Goal: Check status: Check status

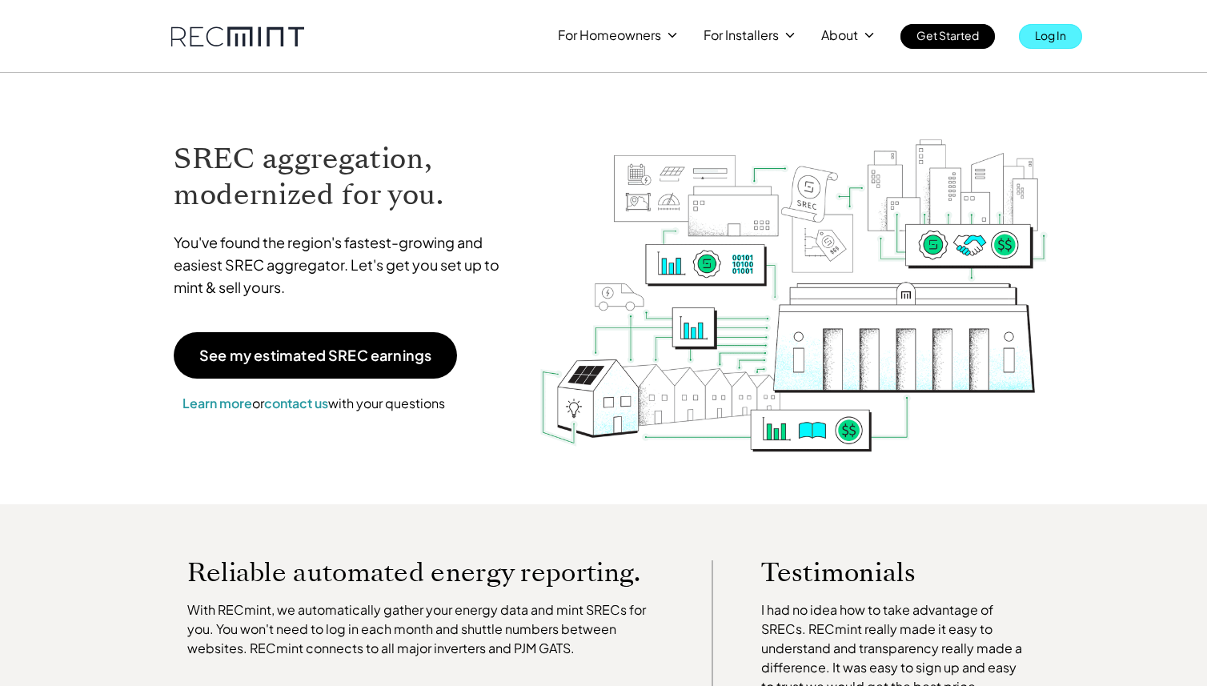
click at [1029, 34] on link "Log In" at bounding box center [1050, 36] width 63 height 25
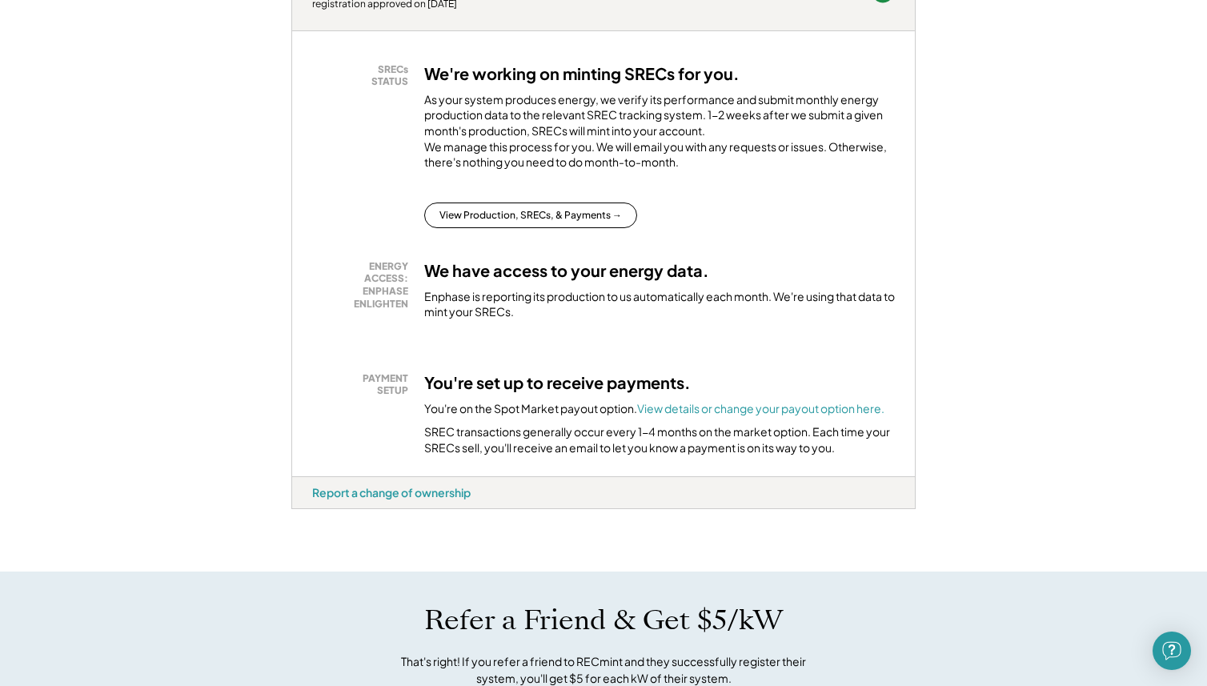
scroll to position [311, 0]
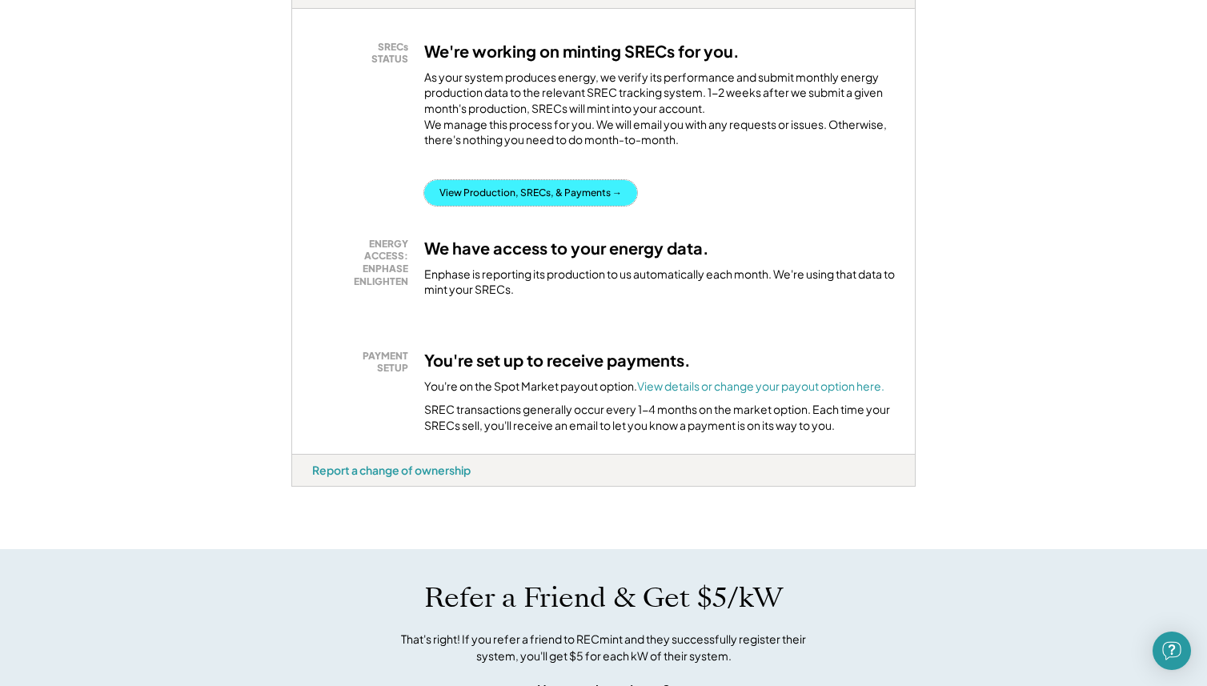
click at [578, 206] on button "View Production, SRECs, & Payments →" at bounding box center [530, 193] width 213 height 26
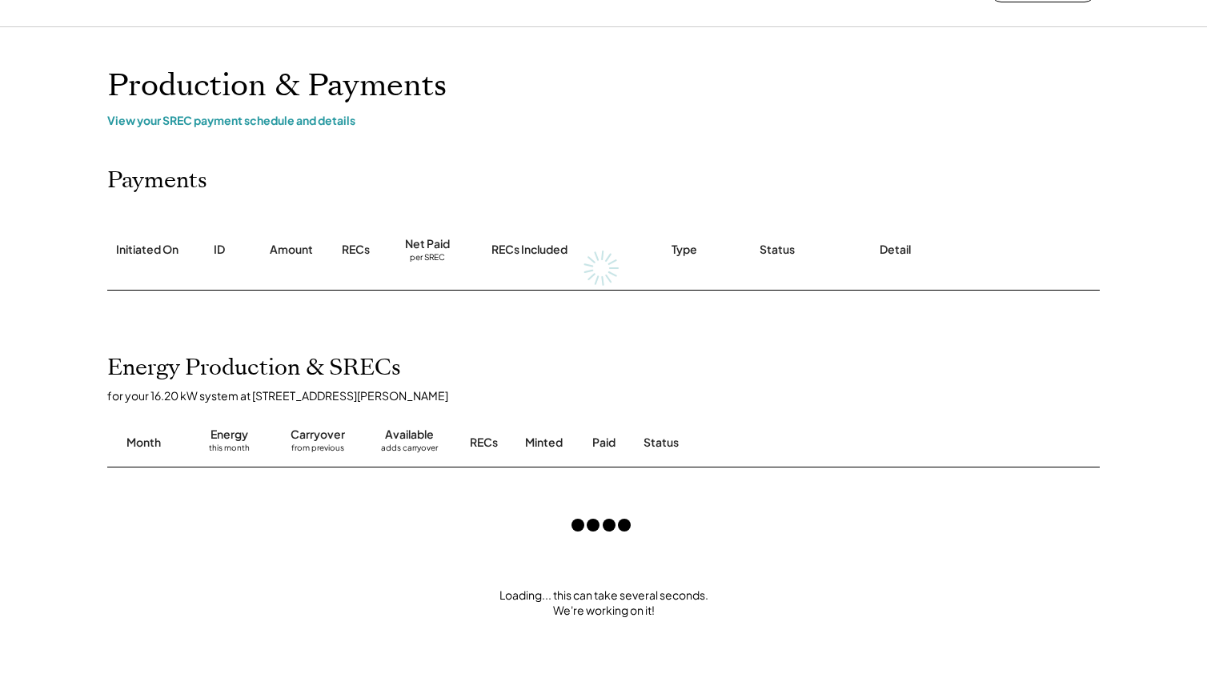
scroll to position [55, 0]
